Goal: Task Accomplishment & Management: Manage account settings

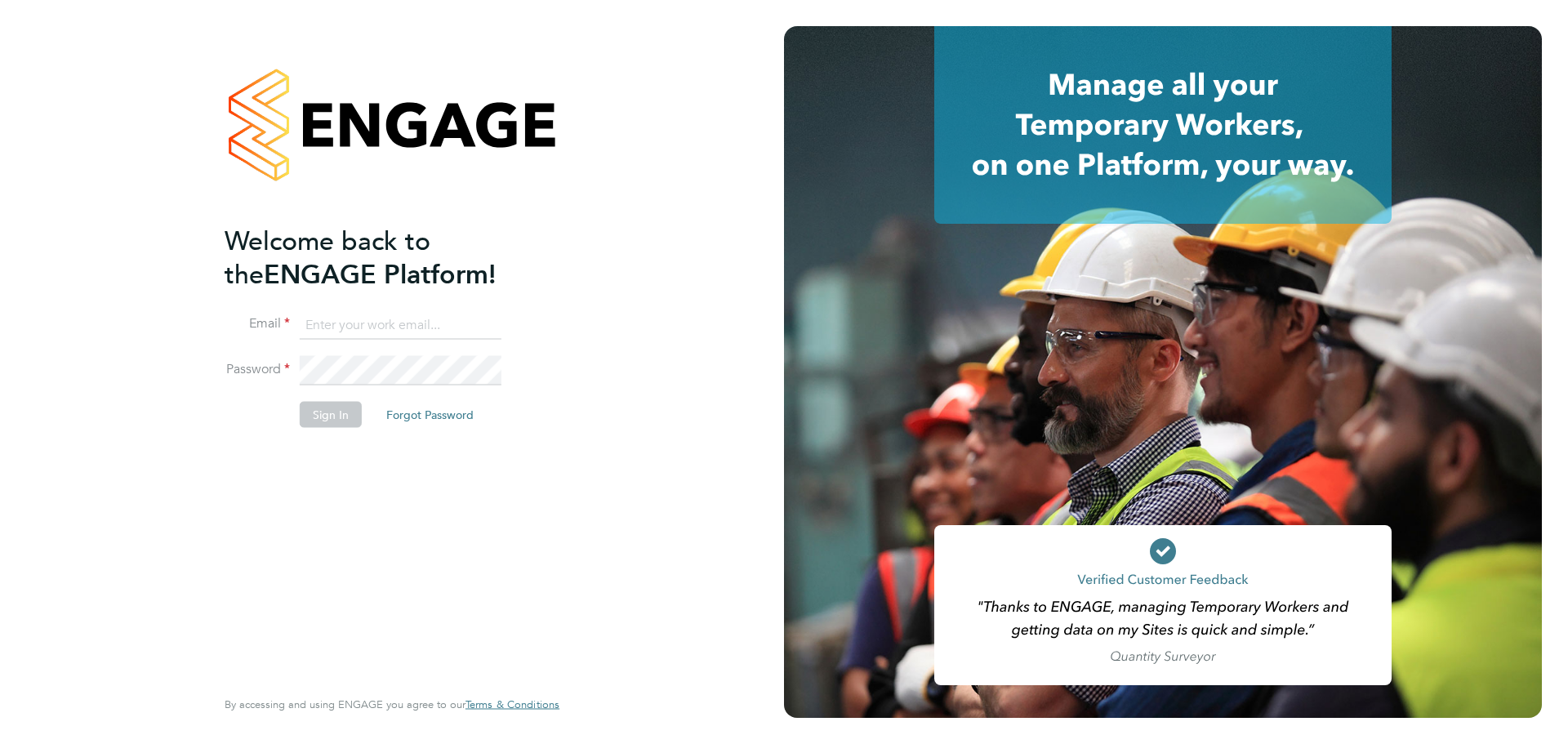
type input "[PERSON_NAME][EMAIL_ADDRESS][PERSON_NAME][DOMAIN_NAME]"
click at [330, 412] on button "Sign In" at bounding box center [331, 413] width 62 height 26
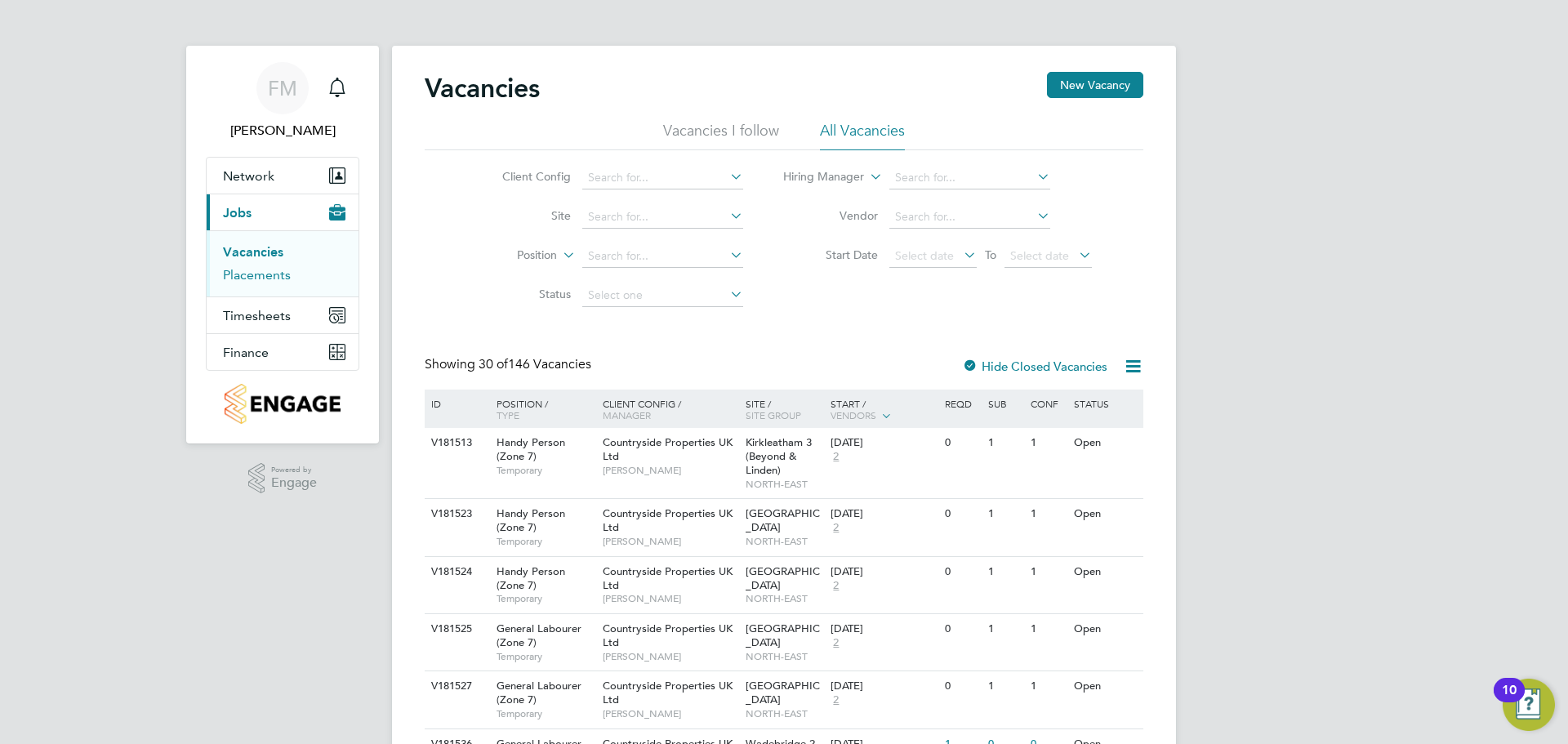
click at [265, 277] on link "Placements" at bounding box center [256, 275] width 68 height 15
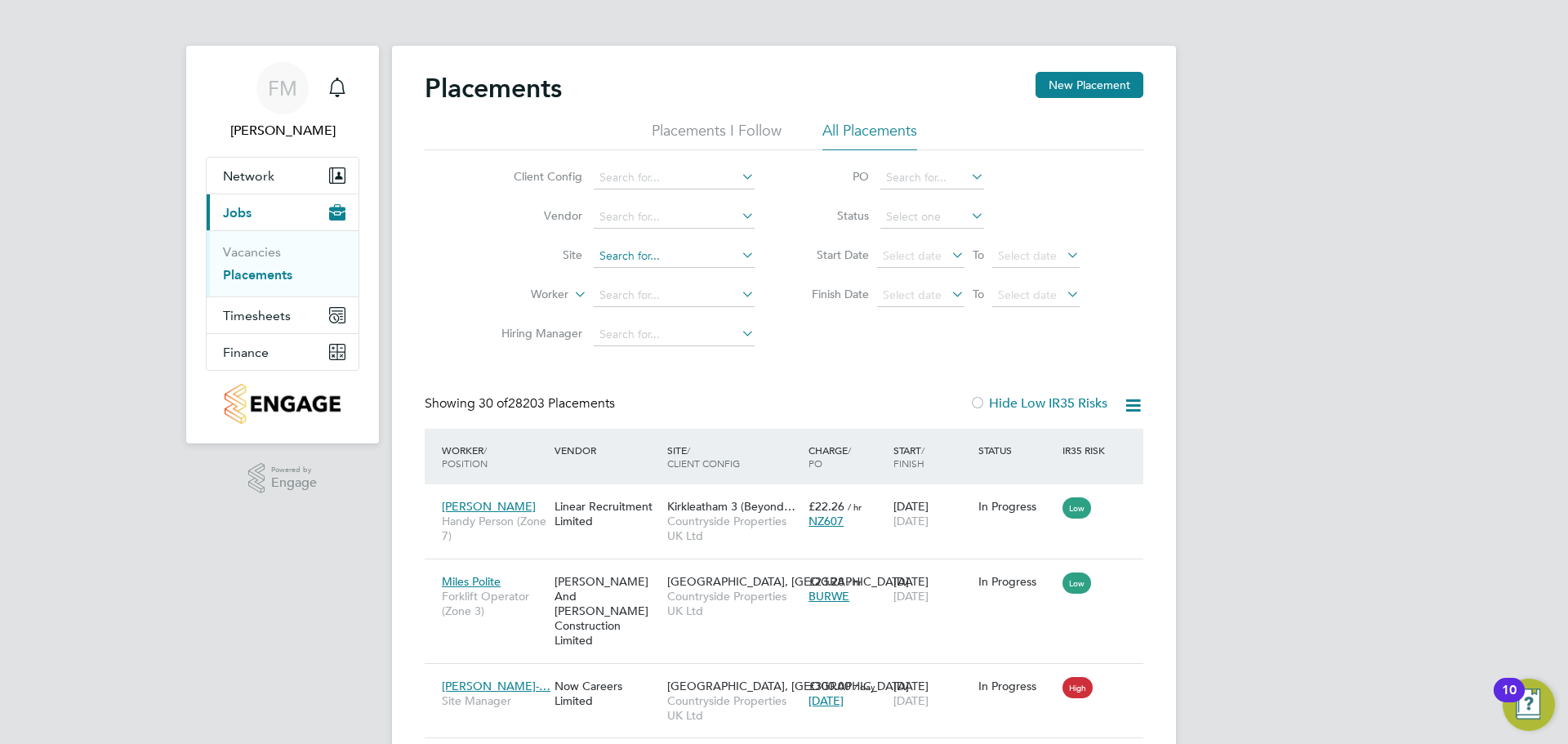
click at [659, 255] on input at bounding box center [674, 256] width 161 height 23
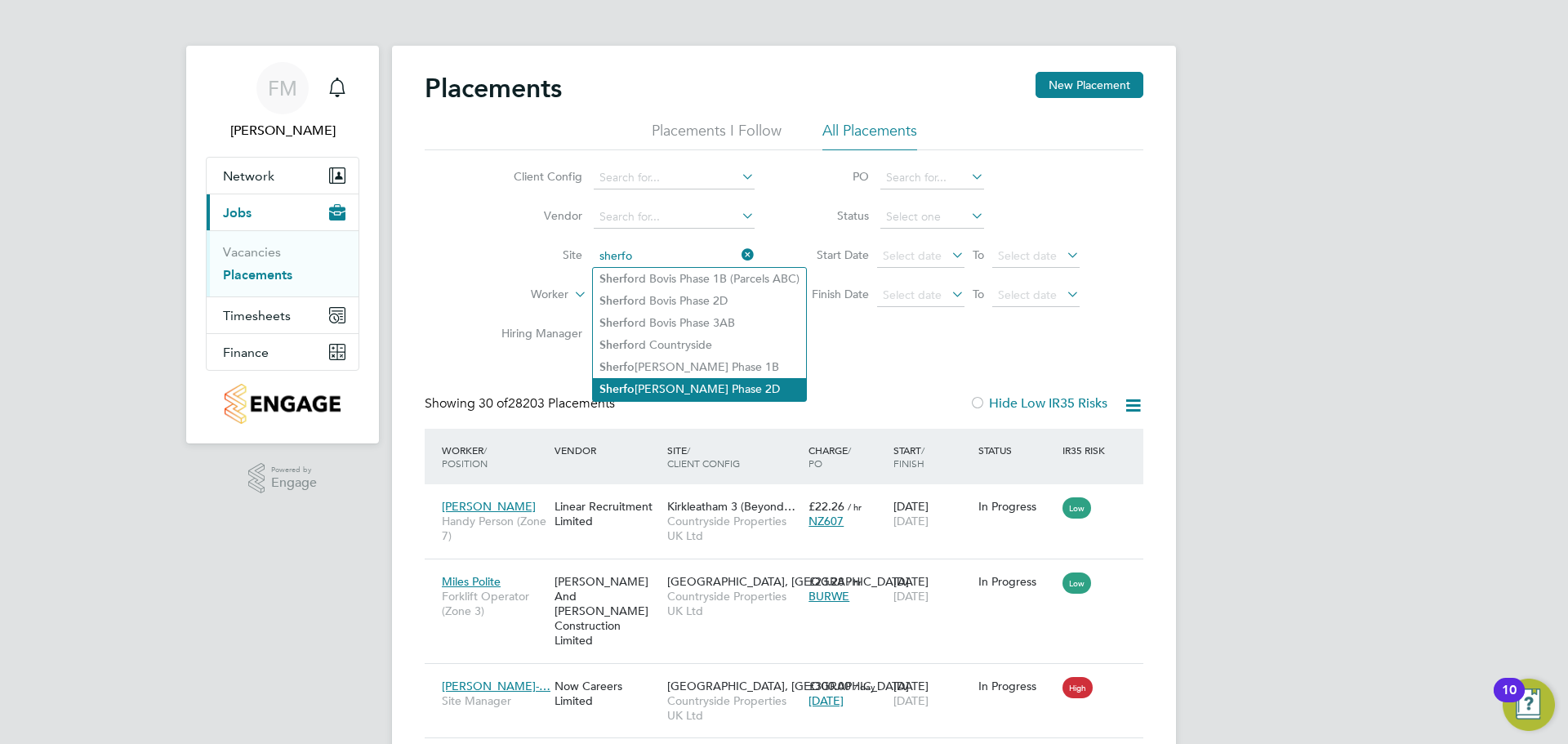
click at [770, 378] on li "Sherfo rd Linden Phase 2D" at bounding box center [699, 389] width 213 height 22
type input "Sherford Linden Phase 2D"
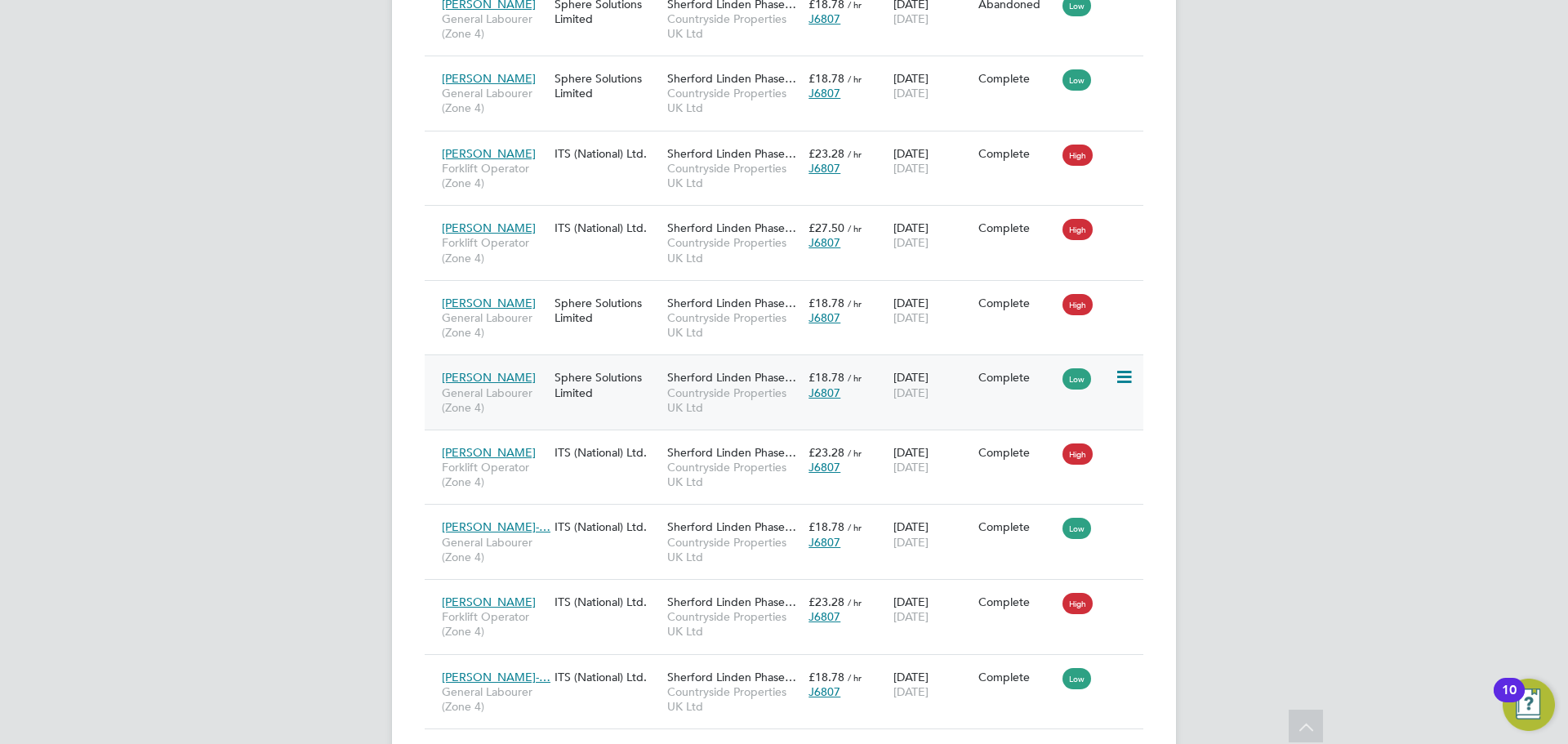
click at [653, 362] on div "Sphere Solutions Limited" at bounding box center [606, 384] width 112 height 45
click at [483, 370] on span "Jonathan Adebisi" at bounding box center [489, 377] width 94 height 14
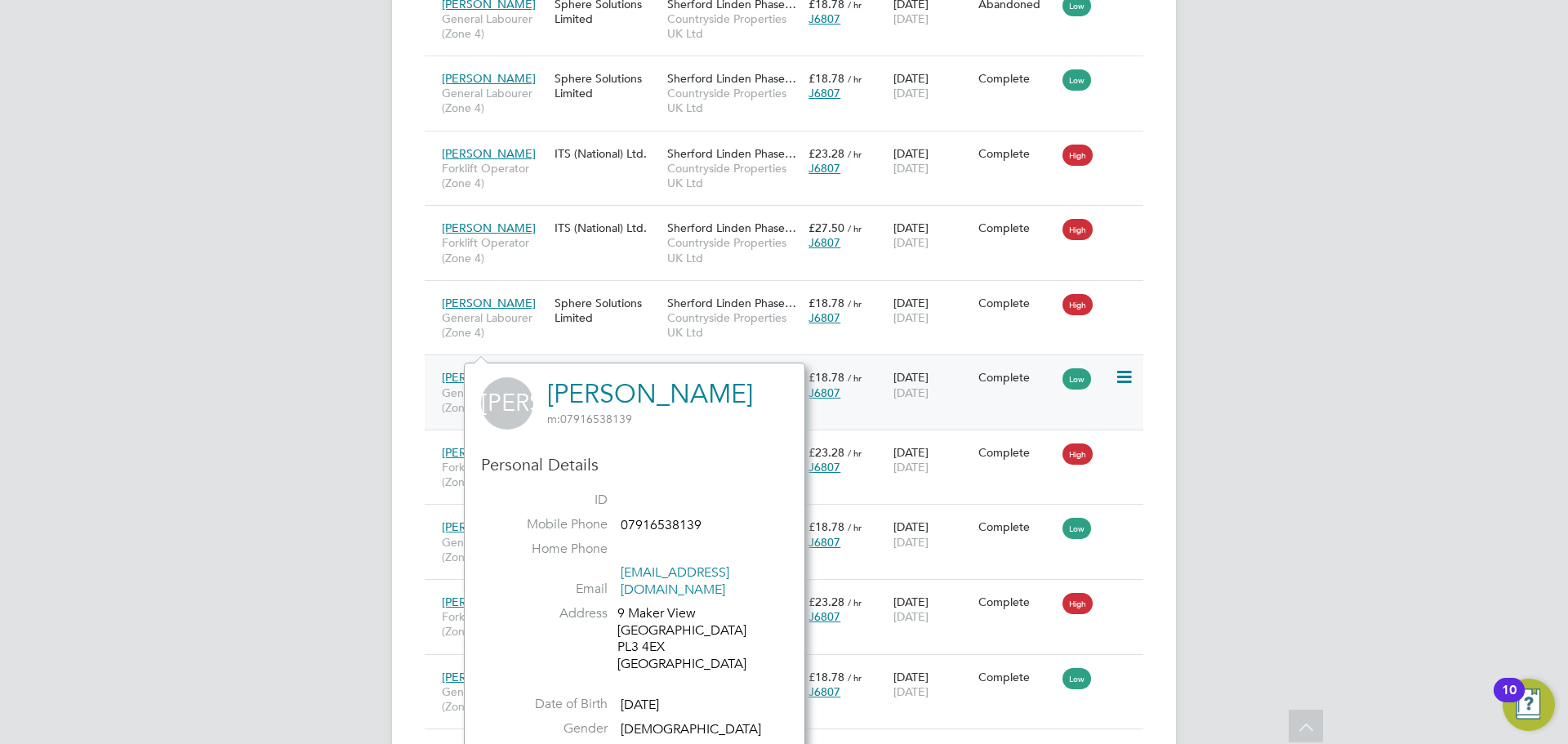
click at [509, 370] on span "Jonathan Adebisi" at bounding box center [489, 377] width 94 height 14
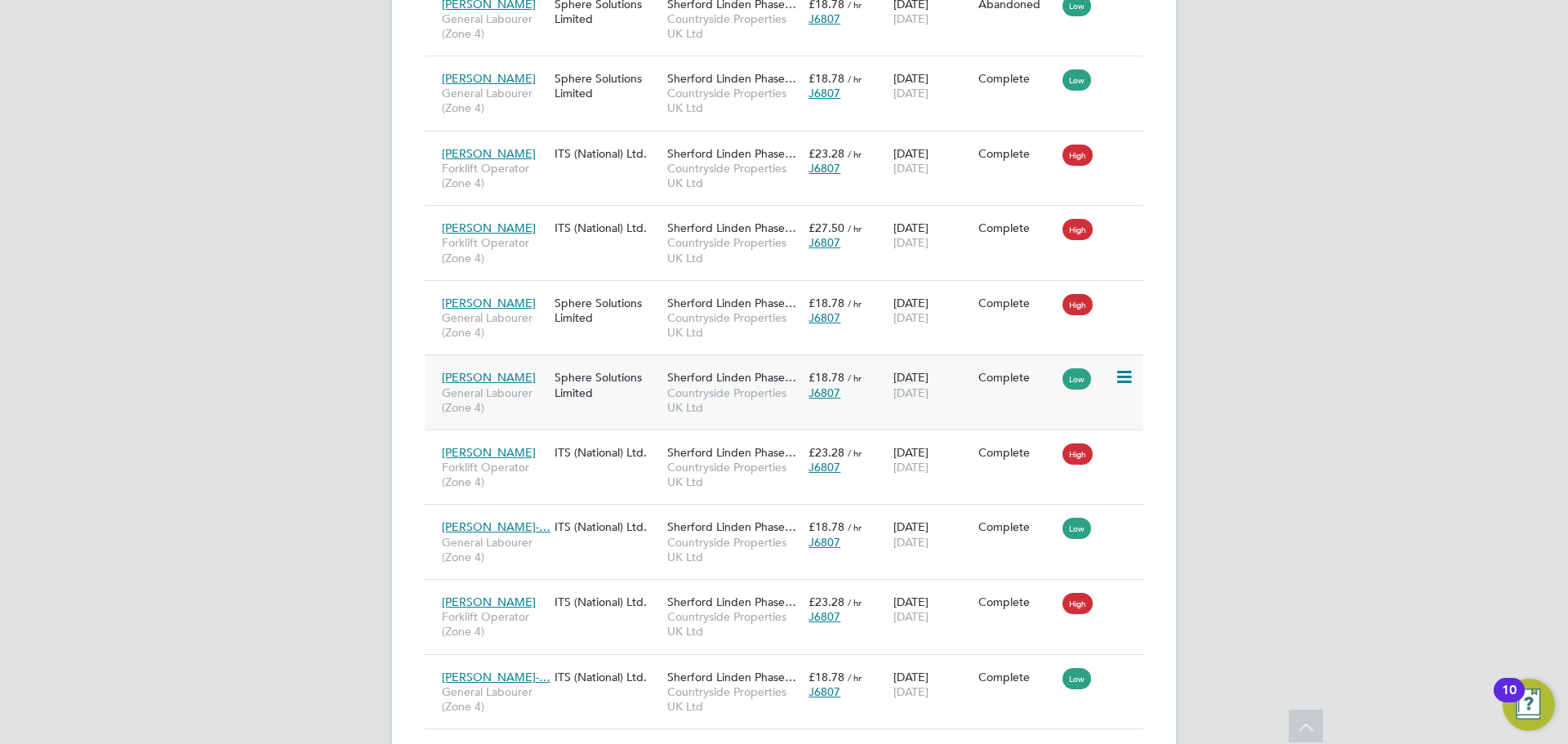
click at [879, 371] on div "£18.78 / hr J6807" at bounding box center [847, 384] width 85 height 45
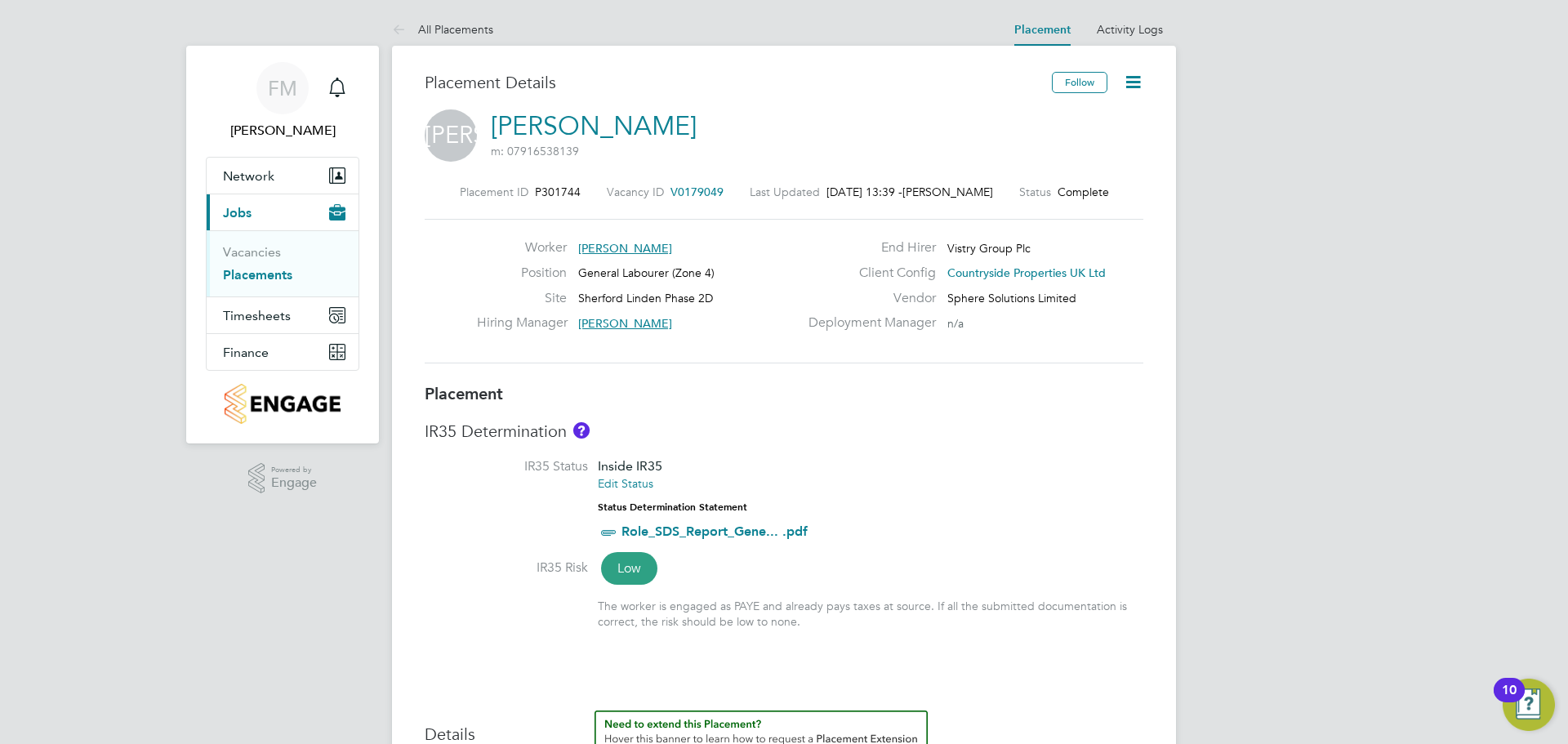
click at [277, 261] on li "Vacancies" at bounding box center [284, 255] width 122 height 23
click at [251, 260] on li "Vacancies" at bounding box center [284, 255] width 122 height 23
click at [254, 256] on link "Vacancies" at bounding box center [252, 251] width 58 height 15
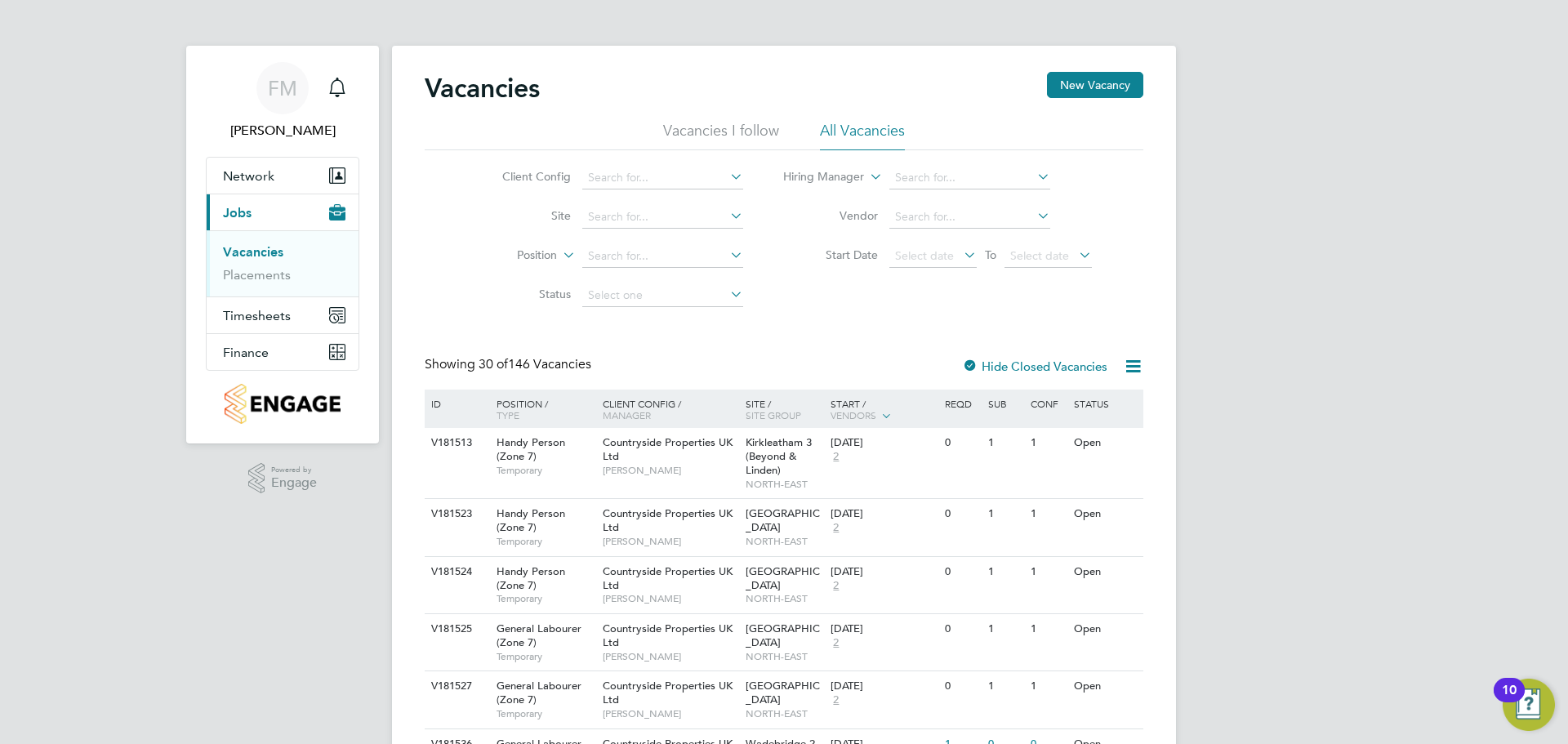
click at [690, 236] on li "Site" at bounding box center [610, 217] width 307 height 39
click at [687, 227] on input at bounding box center [663, 217] width 161 height 23
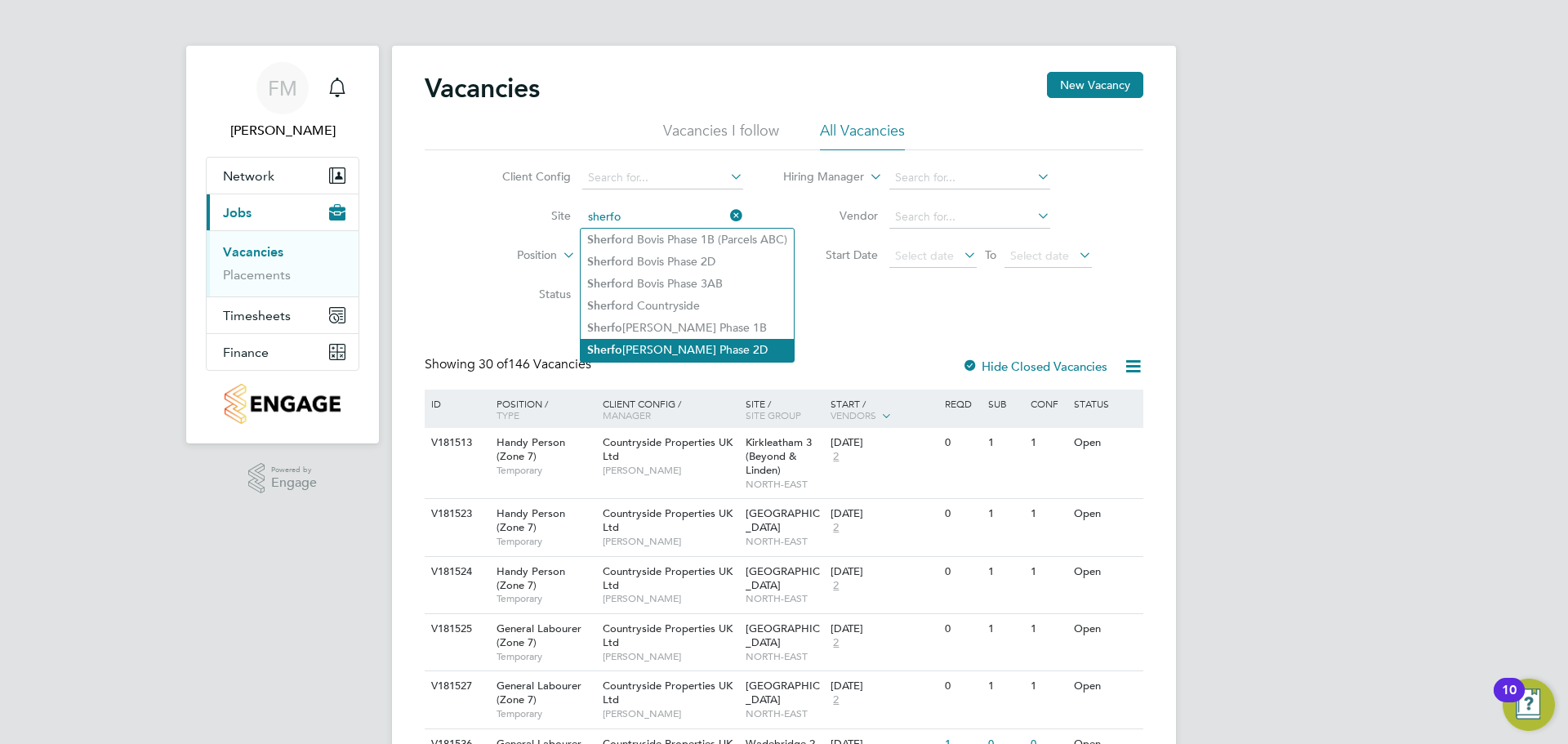
click at [733, 339] on li "Sherfo rd Linden Phase 2D" at bounding box center [687, 350] width 213 height 22
type input "Sherford Linden Phase 2D"
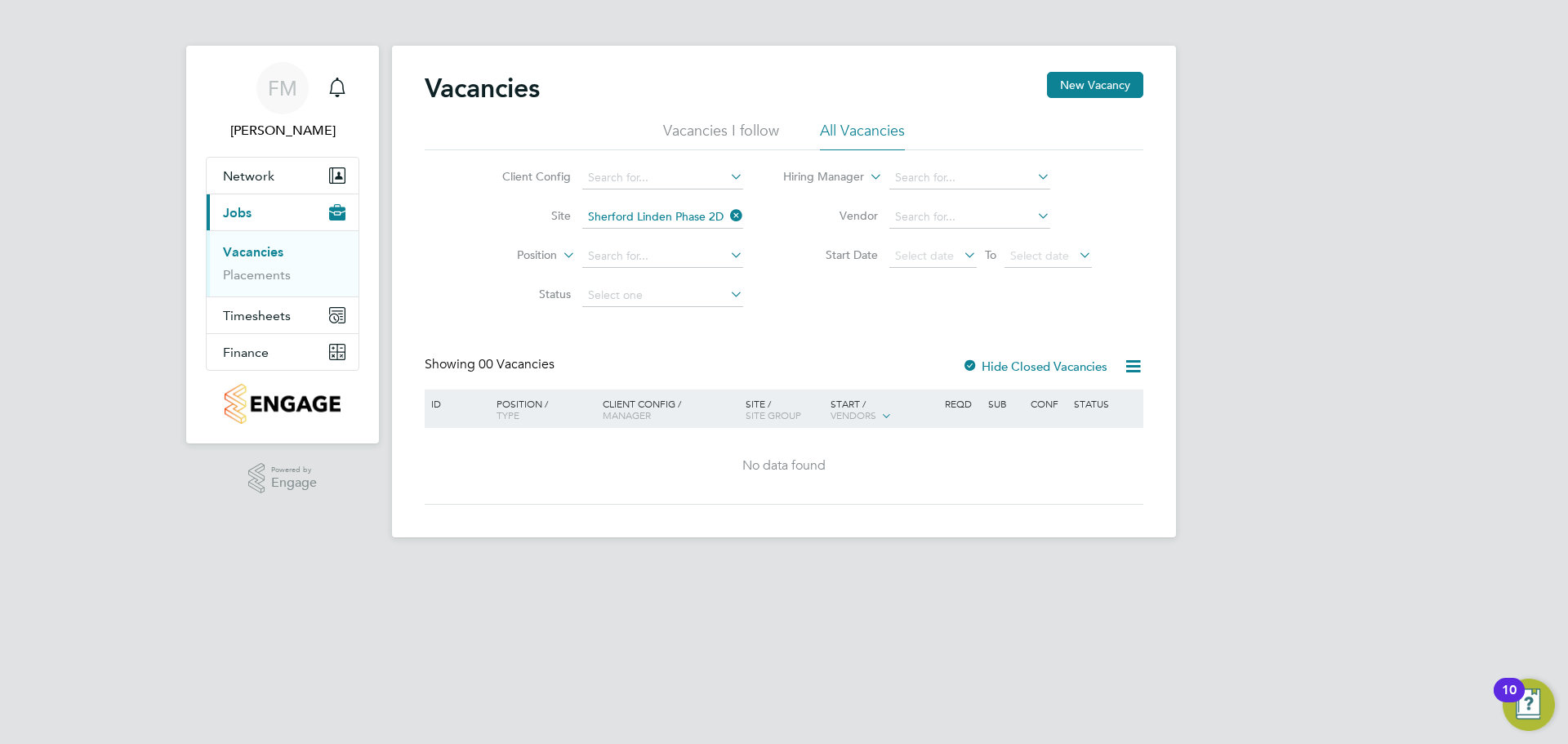
click at [1000, 359] on label "Hide Closed Vacancies" at bounding box center [1034, 366] width 145 height 15
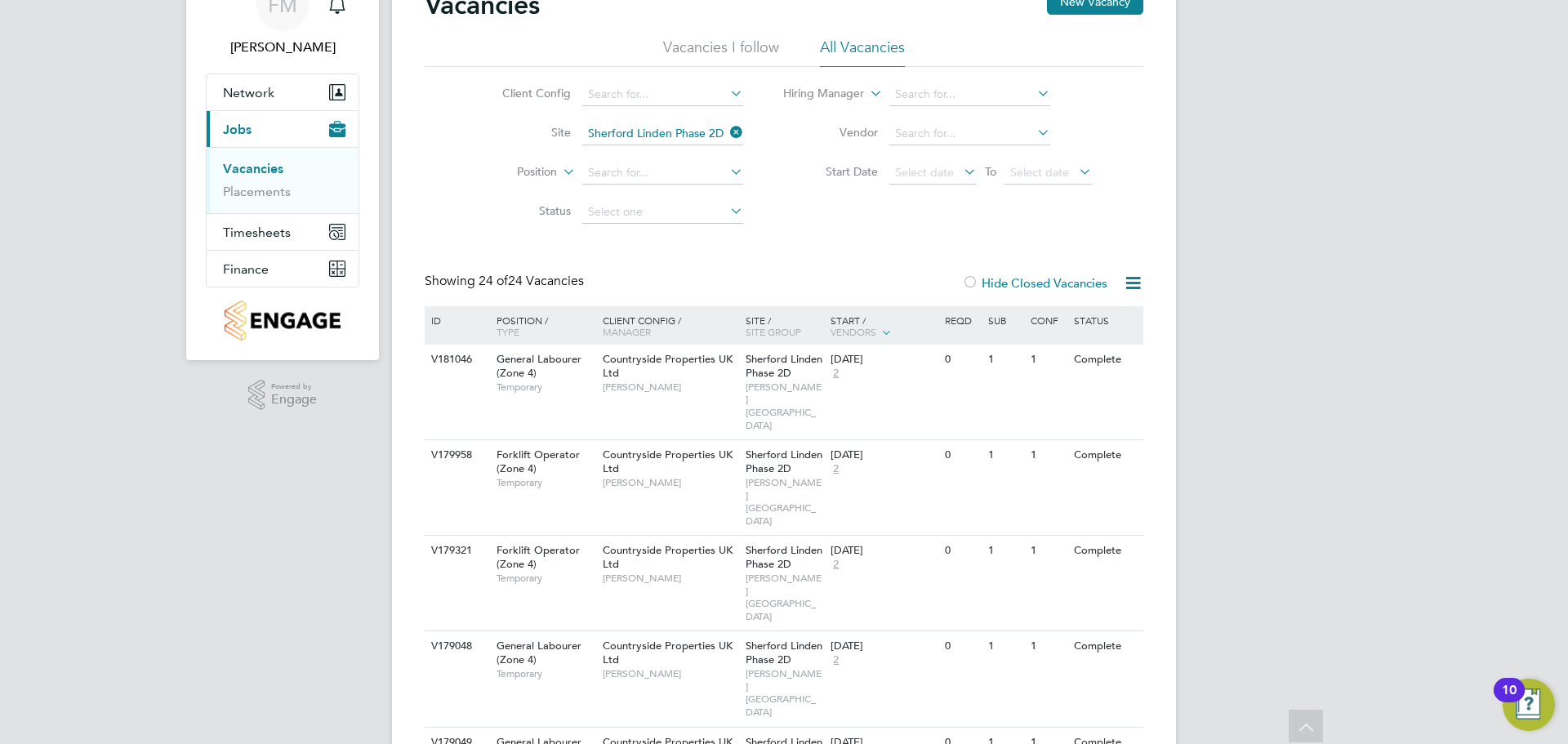
scroll to position [82, 0]
click at [830, 633] on div "26 Aug 2025 2" at bounding box center [869, 654] width 86 height 44
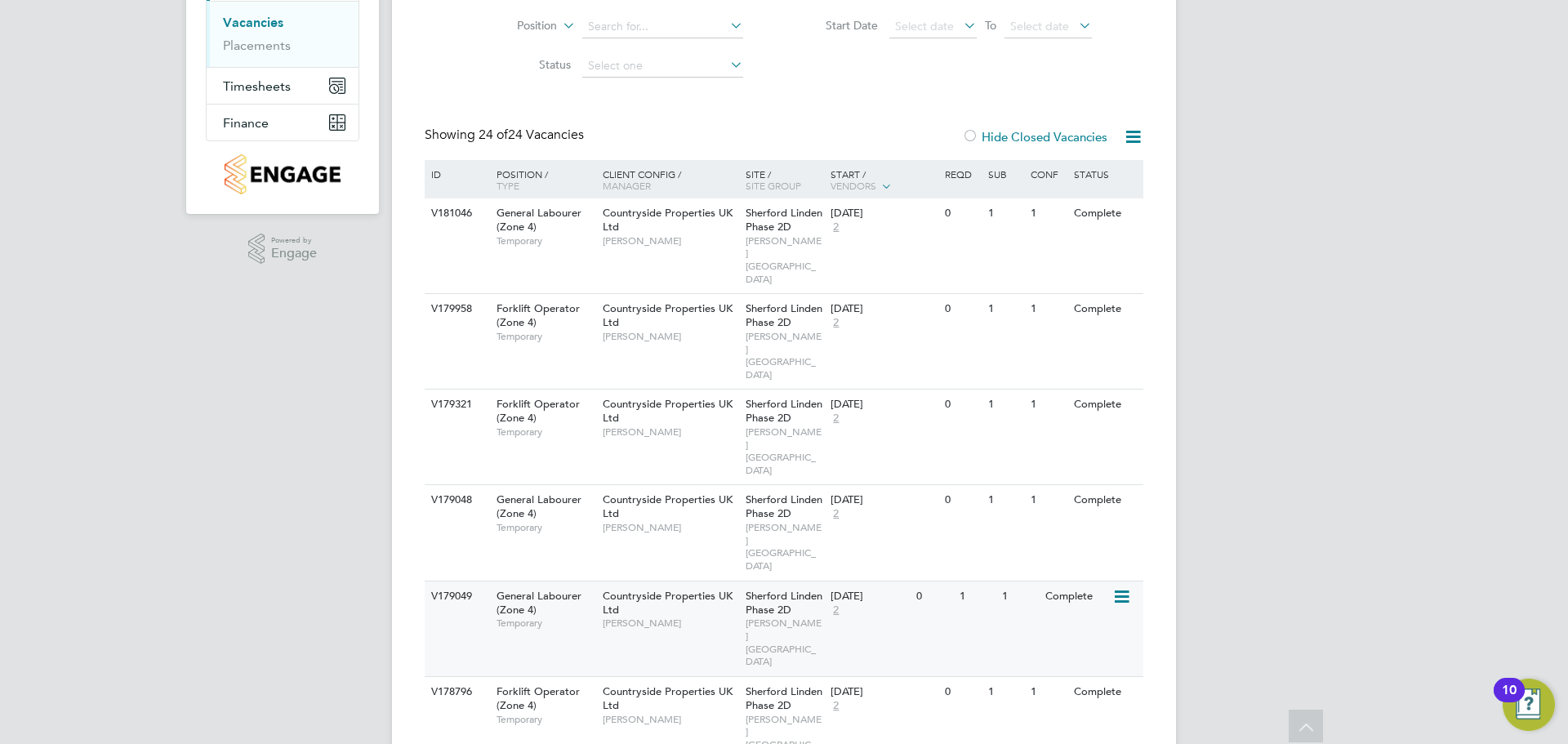
scroll to position [409, 0]
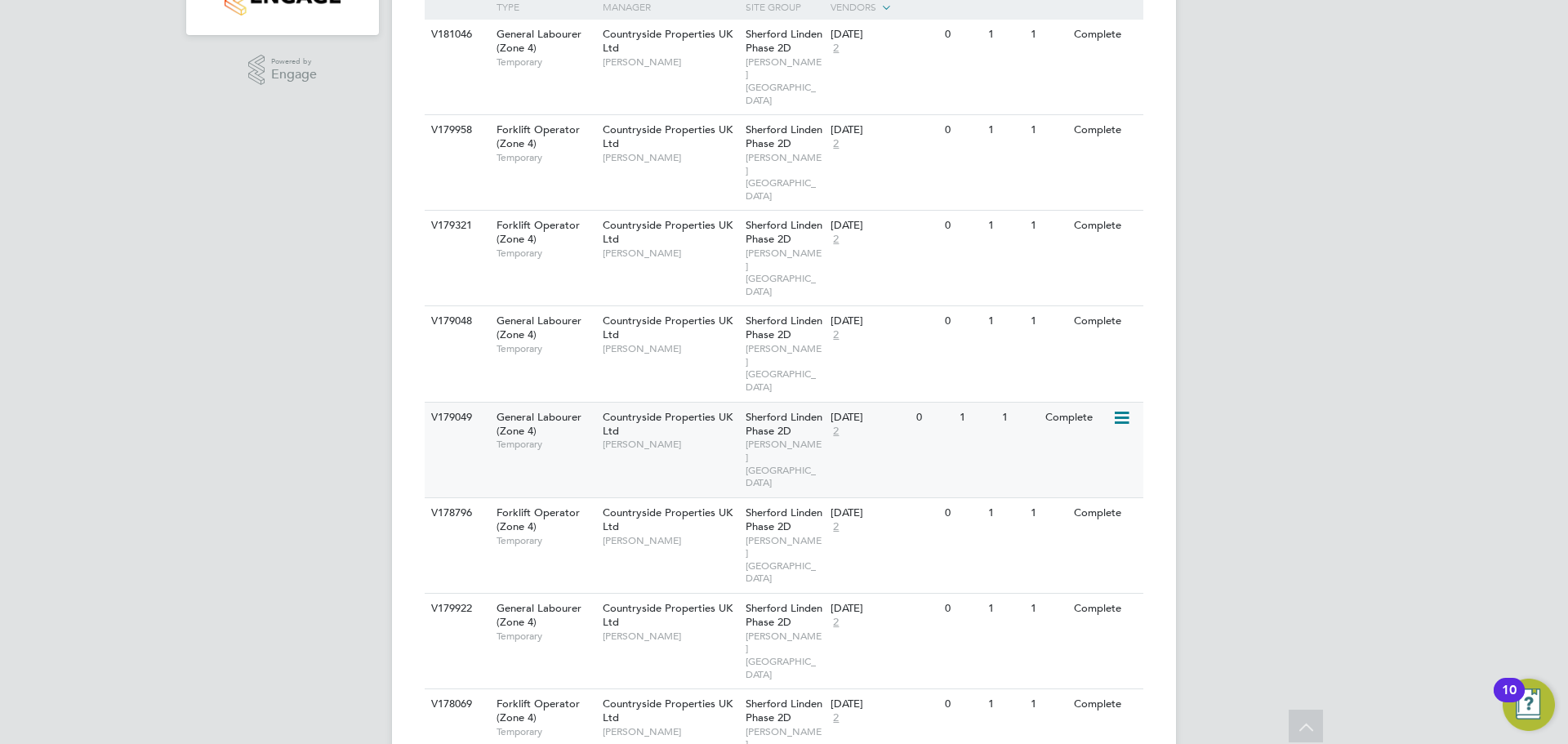
click at [863, 401] on div "V179049 General Labourer (Zone 4) Temporary Countryside Properties UK Ltd Paul …" at bounding box center [784, 449] width 719 height 95
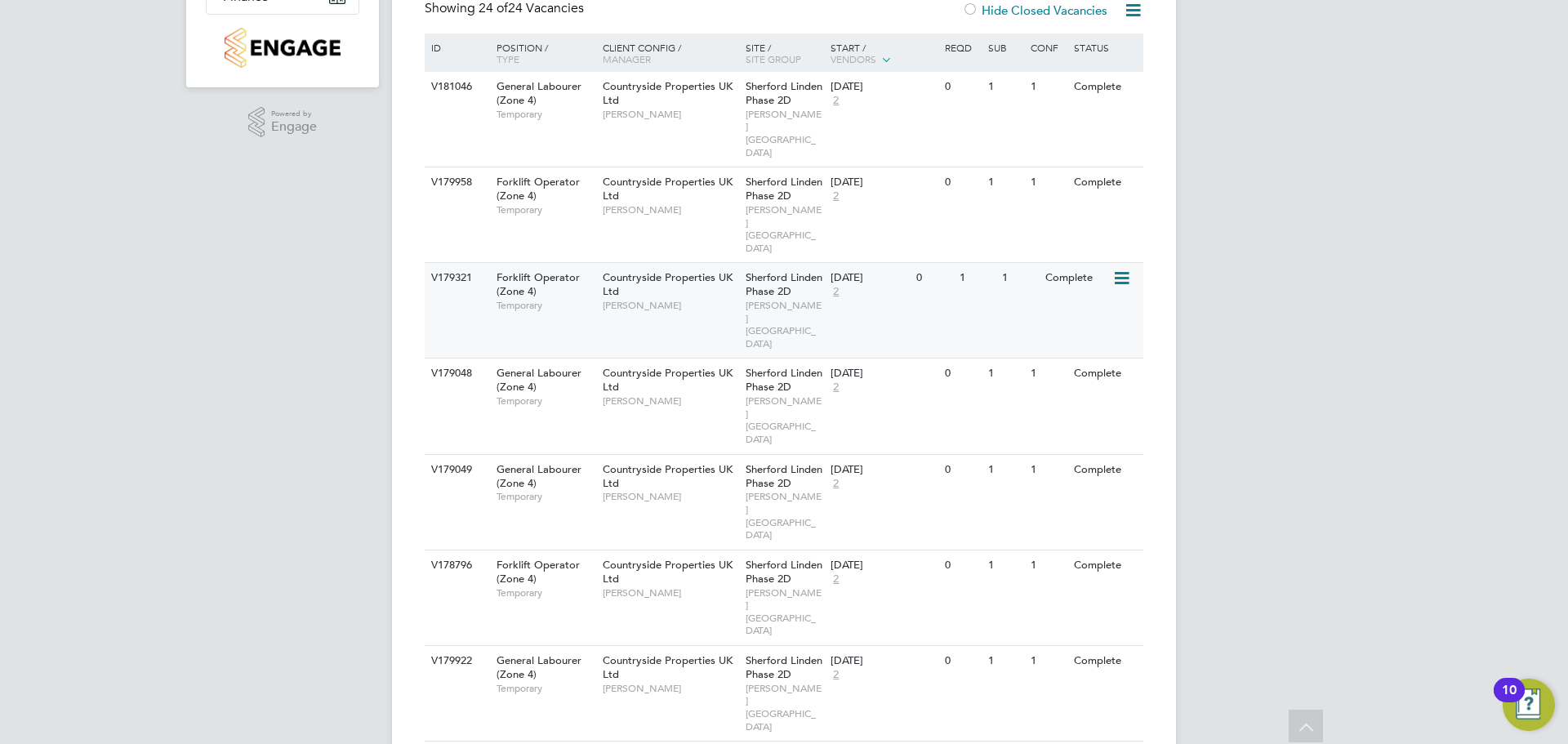
scroll to position [326, 0]
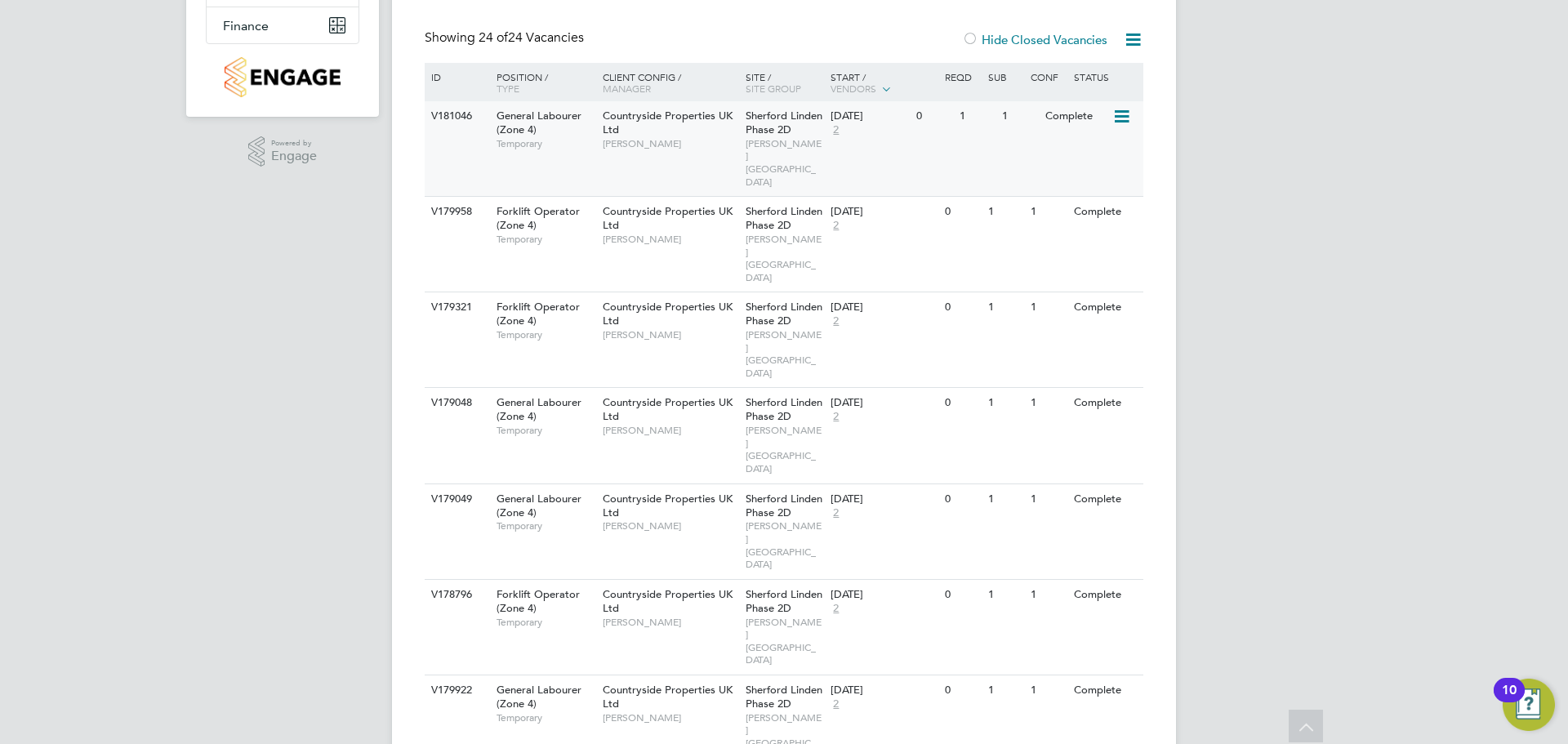
click at [863, 159] on div "V181046 General Labourer (Zone 4) Temporary Countryside Properties UK Ltd Paul …" at bounding box center [784, 149] width 719 height 95
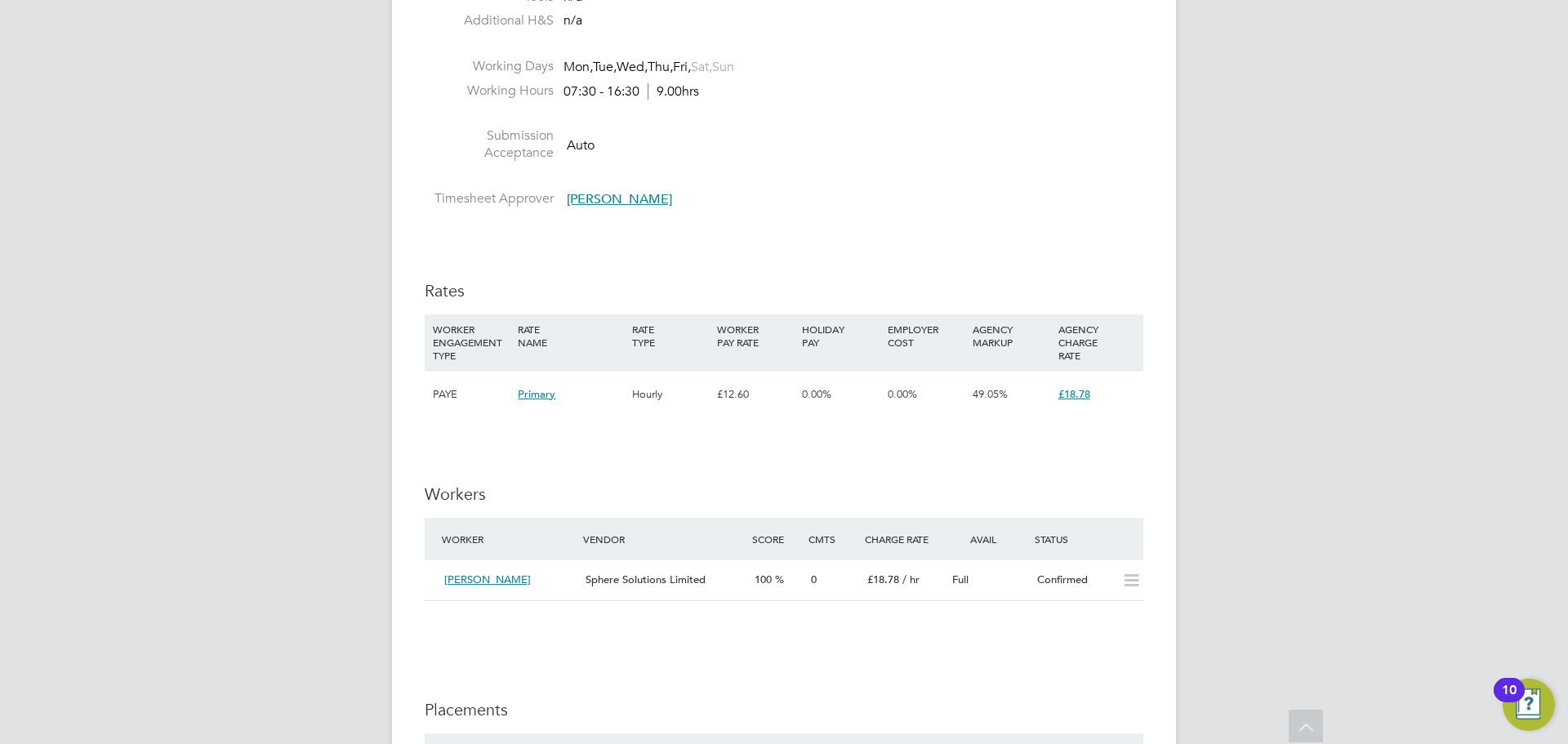
scroll to position [980, 0]
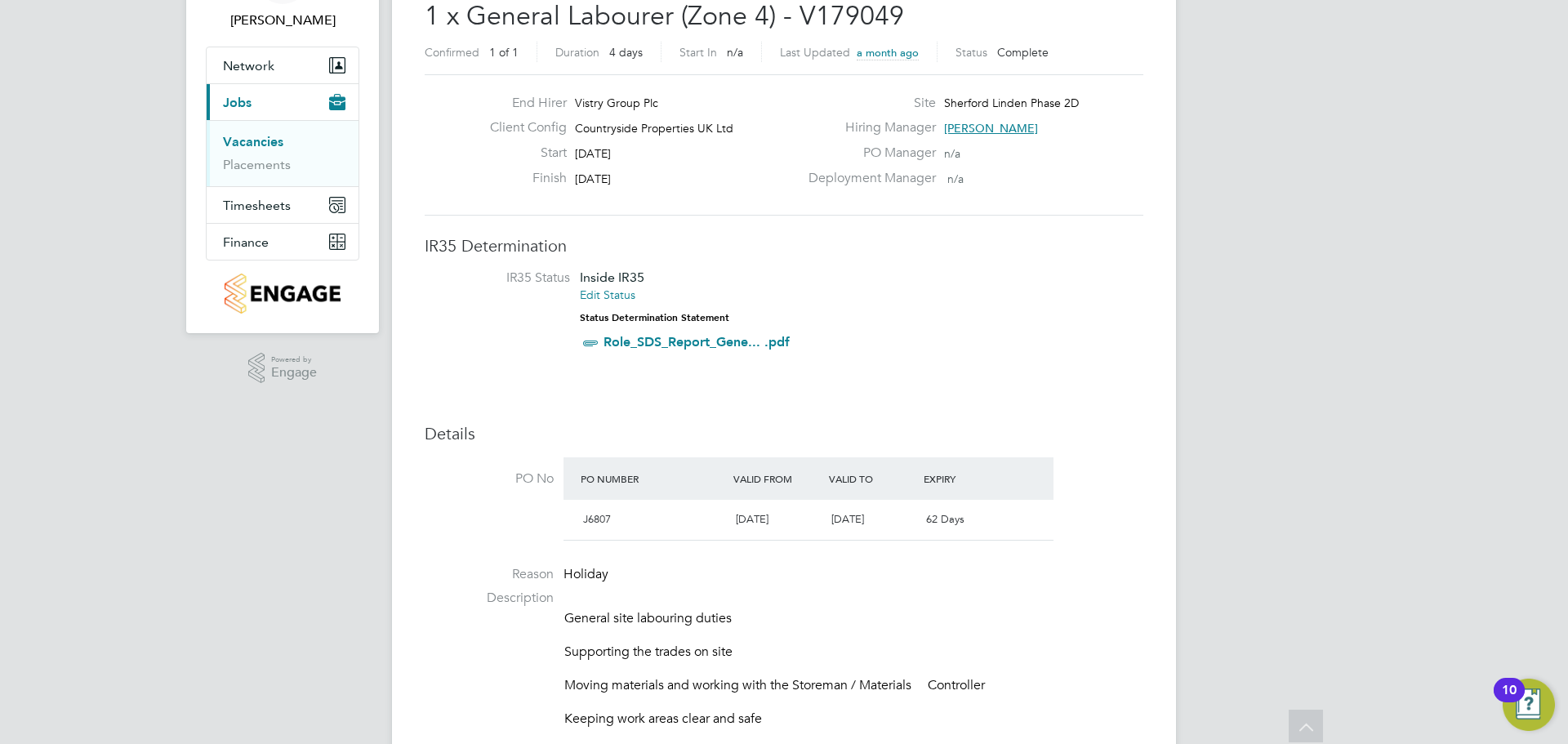
scroll to position [82, 0]
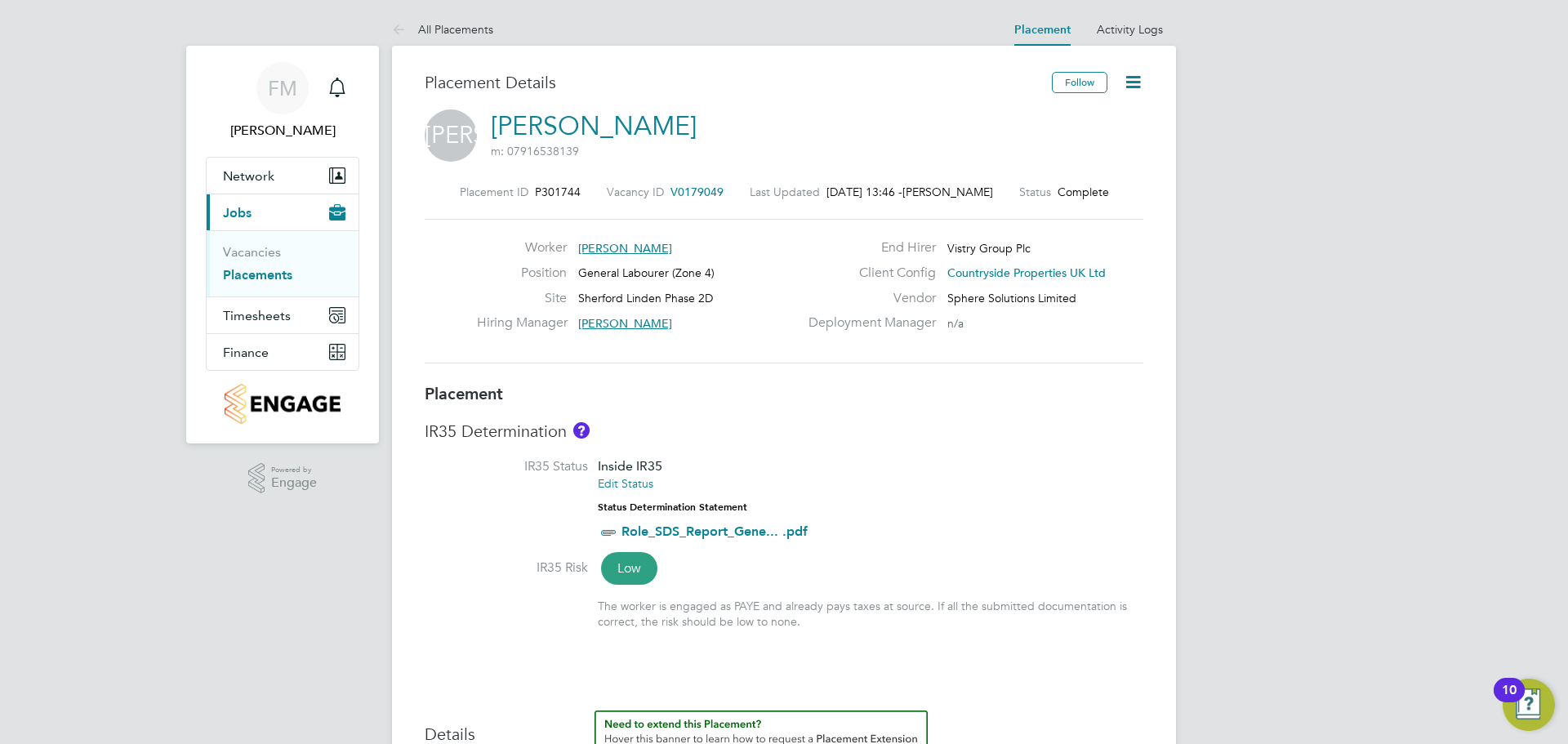
click at [1132, 86] on icon at bounding box center [1133, 82] width 21 height 21
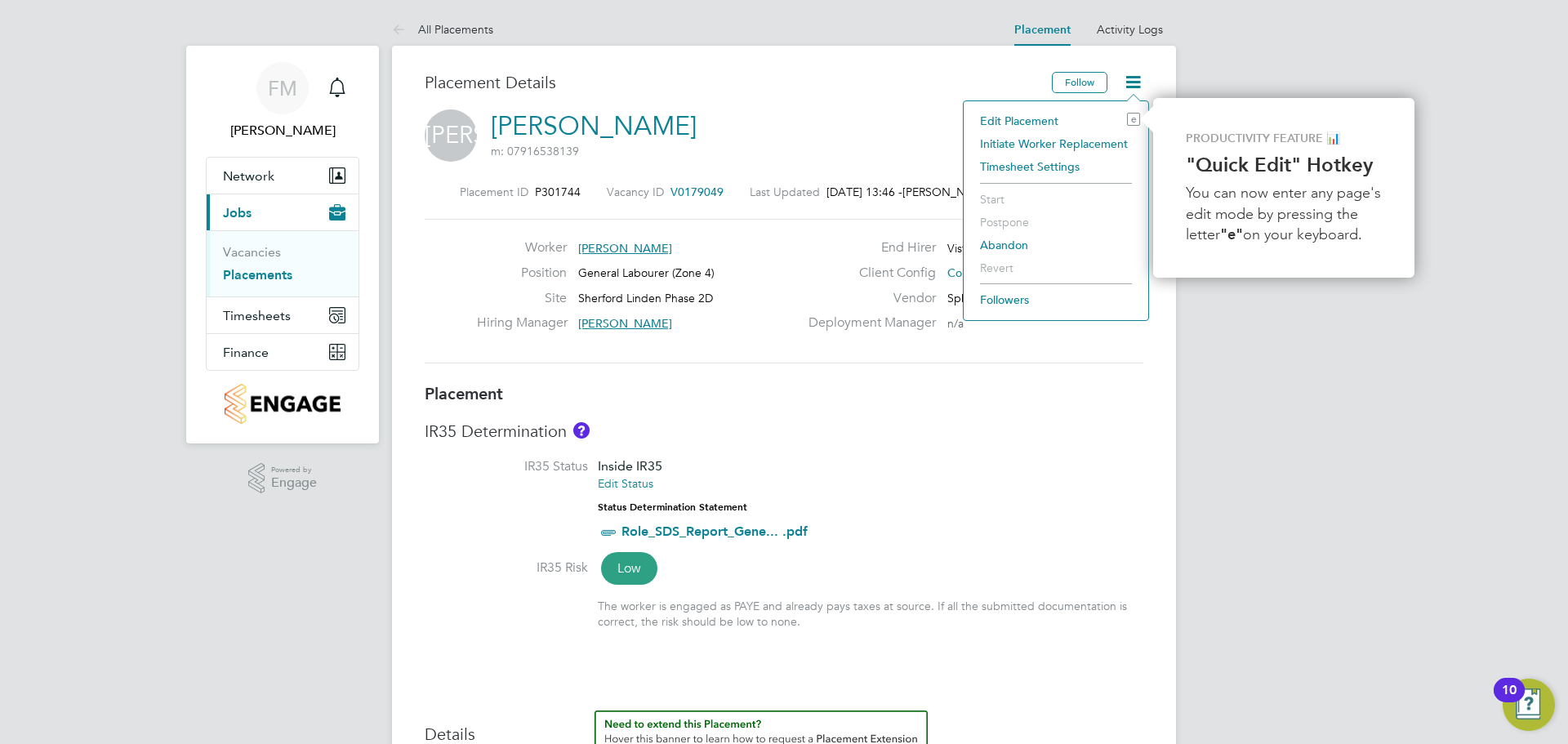
click at [1052, 124] on li "Edit Placement e" at bounding box center [1056, 121] width 169 height 23
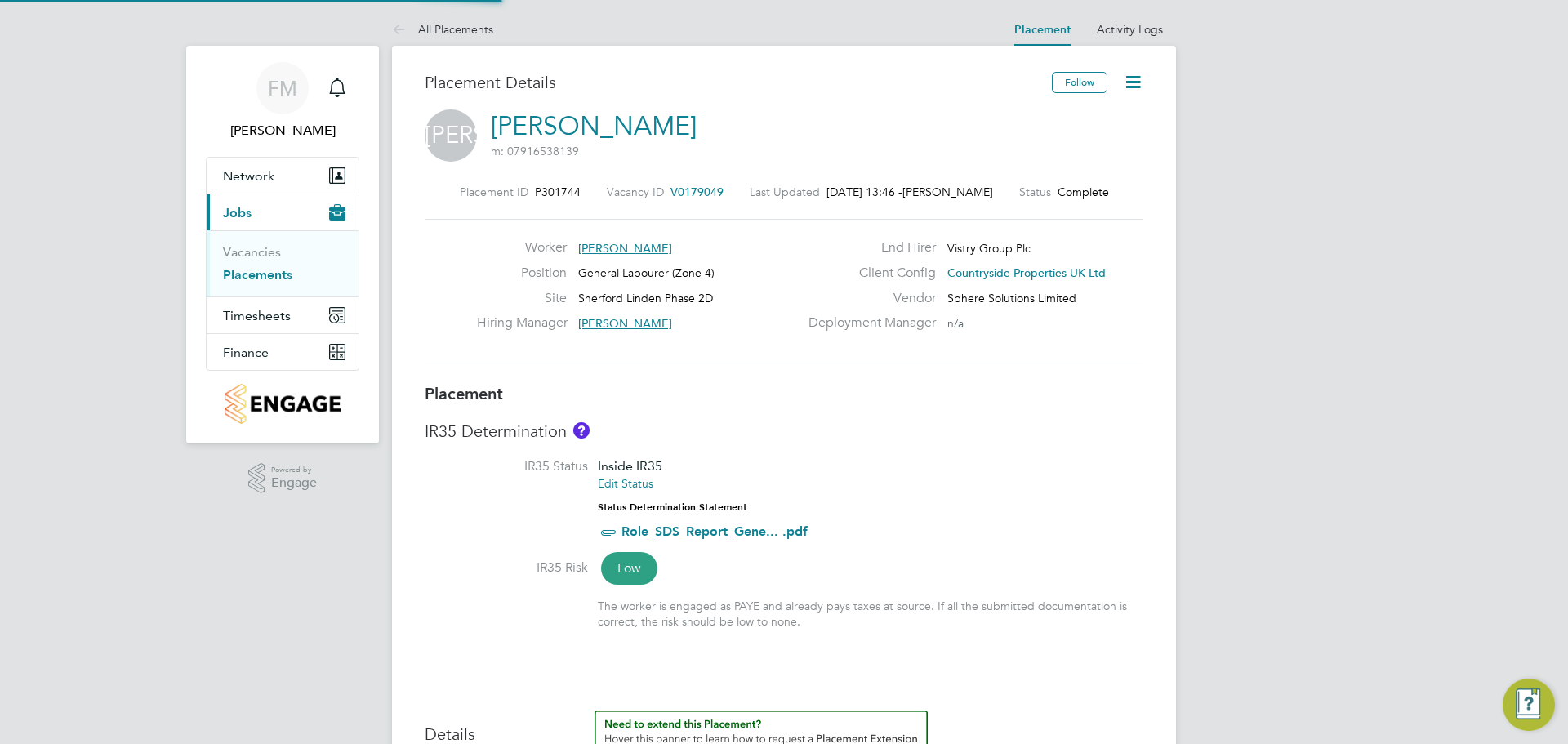
type input "[PERSON_NAME]"
type input "26 Aug 2025"
type input "[DATE]"
type input "07:30"
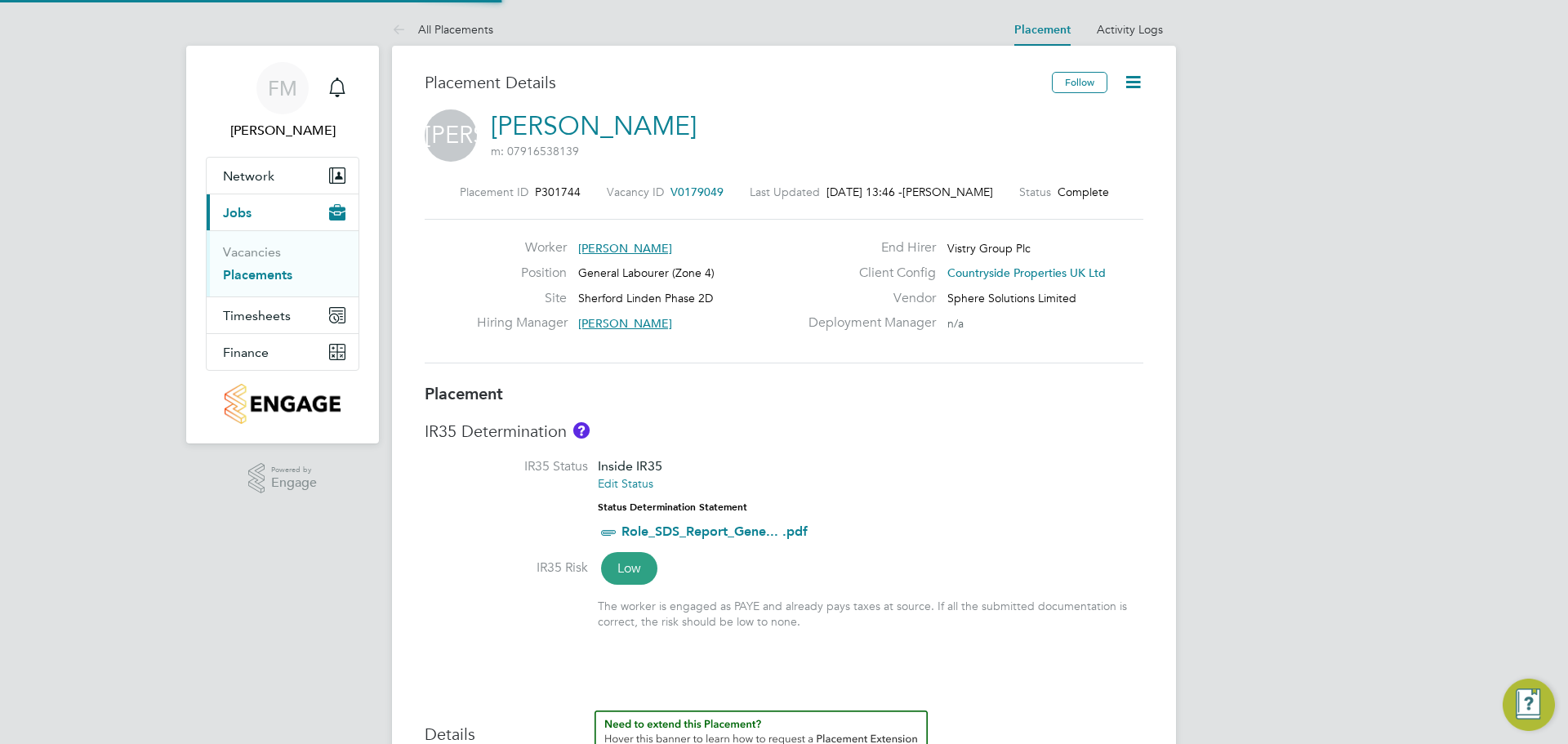
type input "16:30"
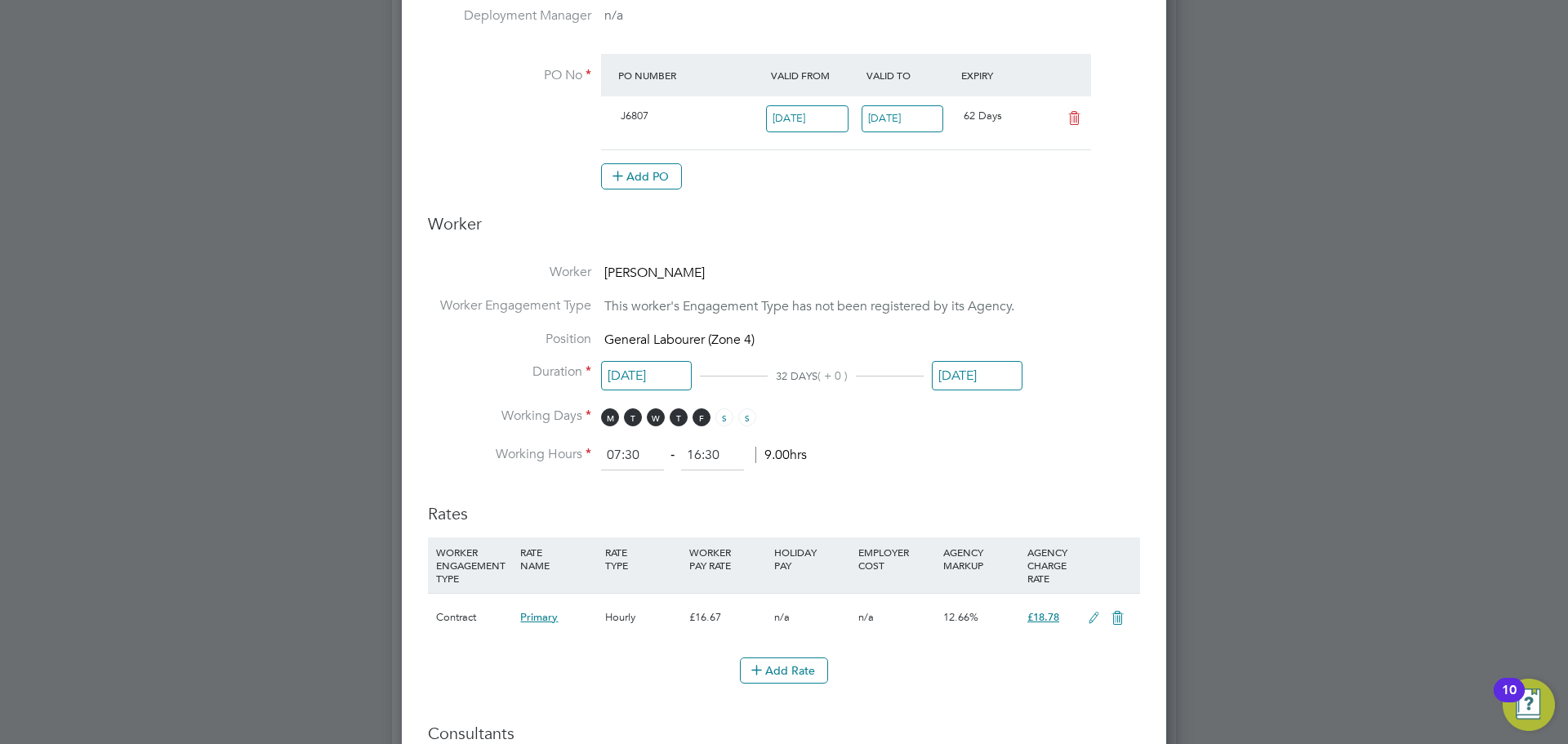
click at [973, 376] on input "[DATE]" at bounding box center [977, 375] width 91 height 30
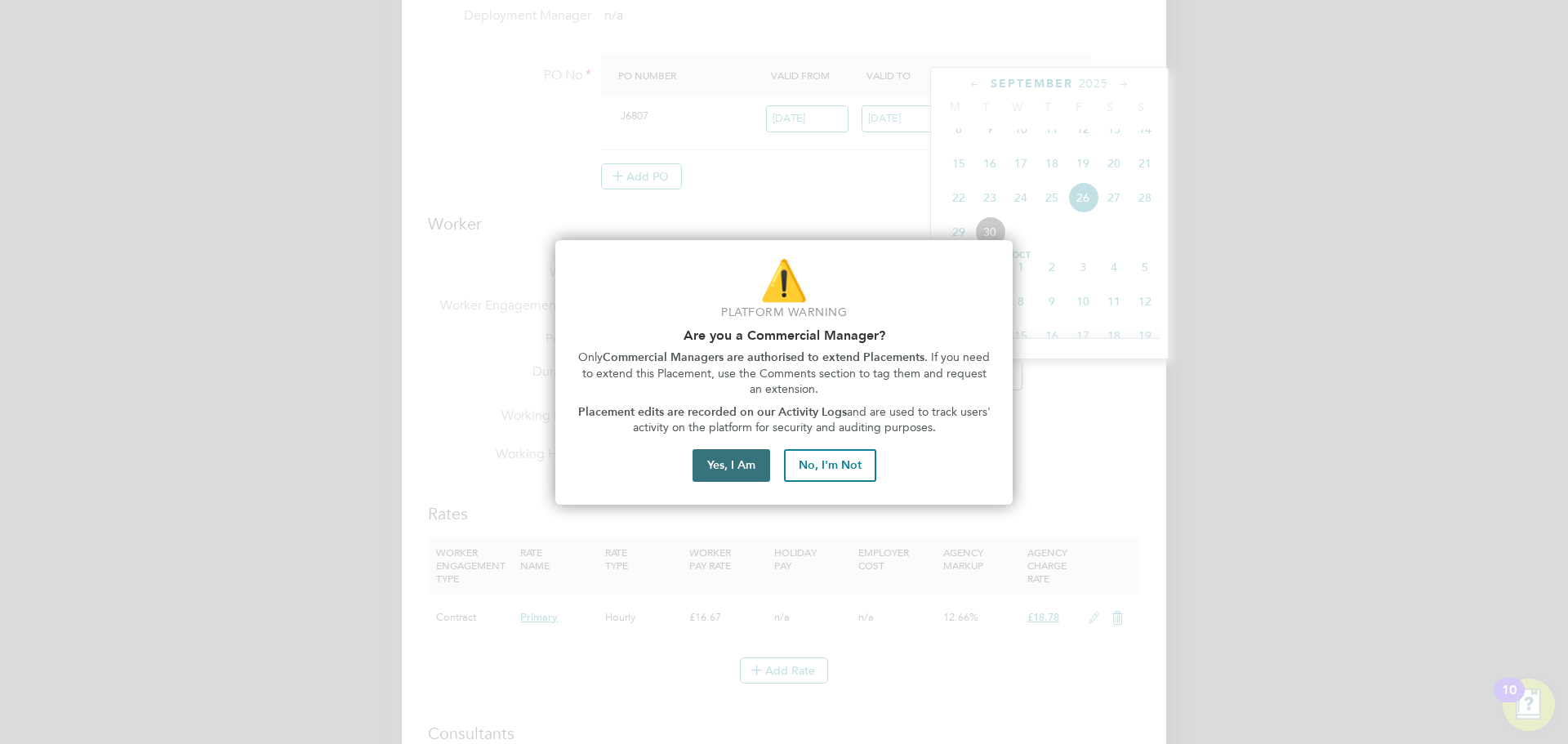
click at [760, 461] on button "Yes, I Am" at bounding box center [731, 466] width 78 height 33
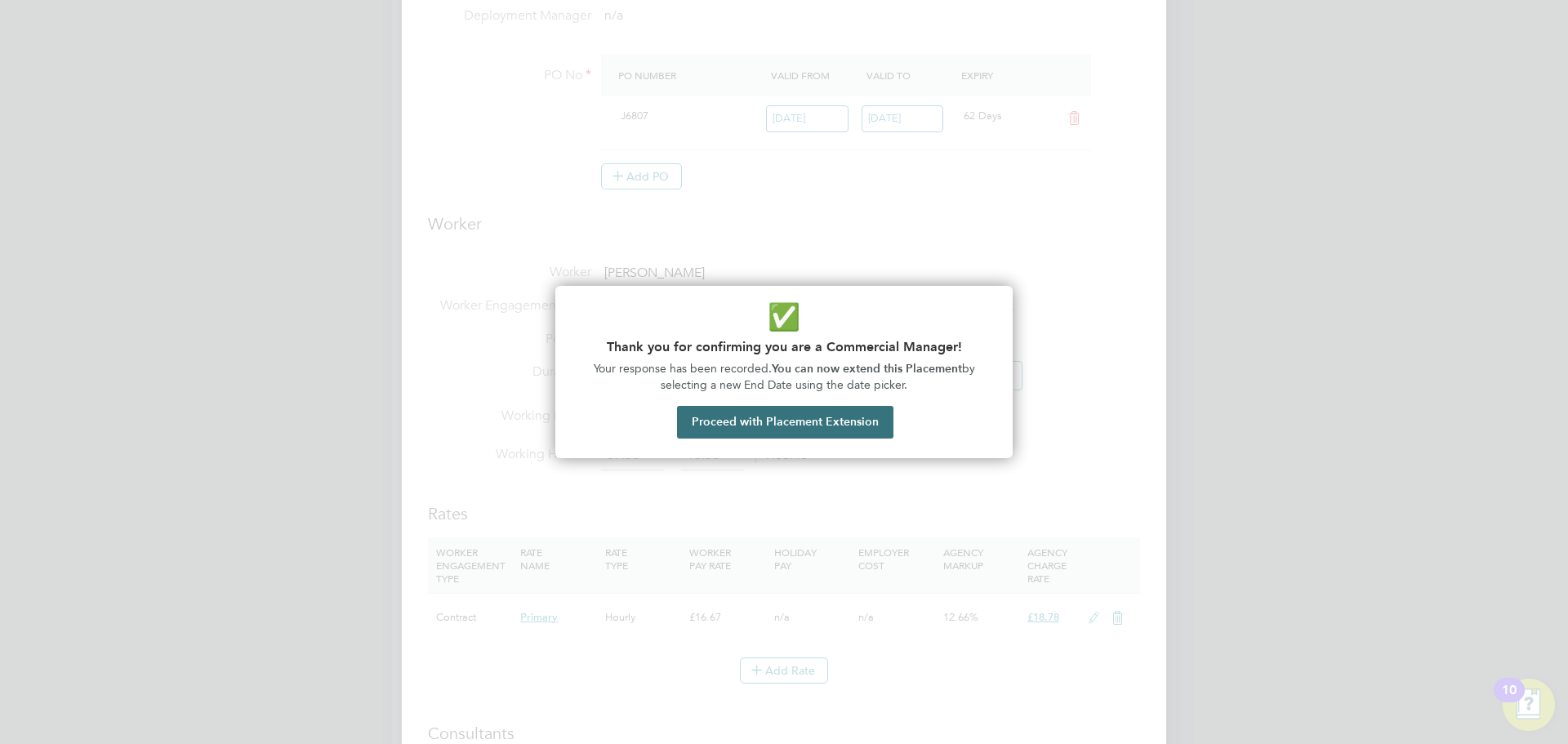
click at [812, 429] on button "Proceed with Placement Extension" at bounding box center [785, 422] width 217 height 33
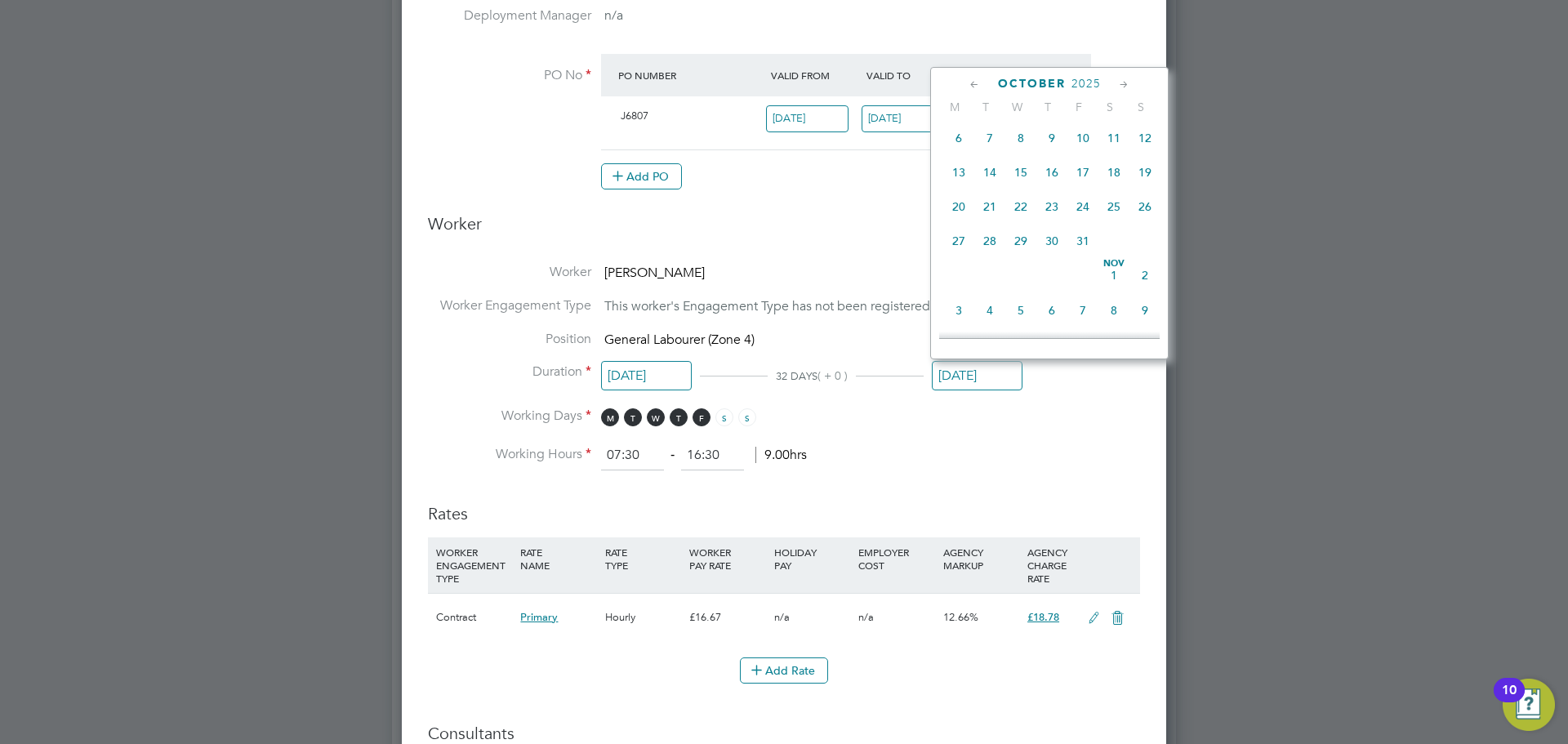
click at [1081, 256] on span "31" at bounding box center [1083, 241] width 31 height 31
type input "31 Oct 2025"
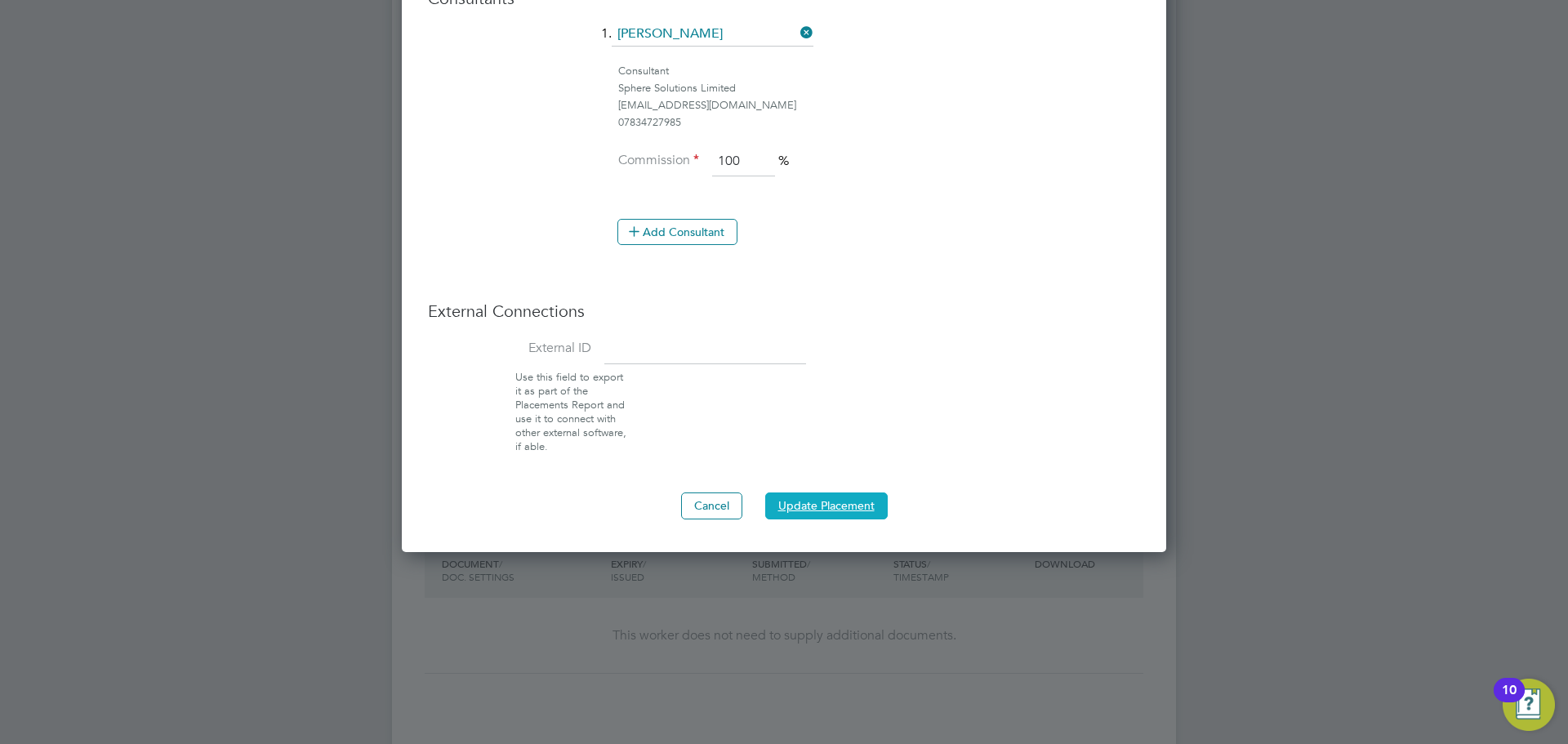
drag, startPoint x: 852, startPoint y: 500, endPoint x: 870, endPoint y: 500, distance: 18.0
click at [855, 500] on button "Update Placement" at bounding box center [826, 505] width 122 height 26
